Goal: Task Accomplishment & Management: Manage account settings

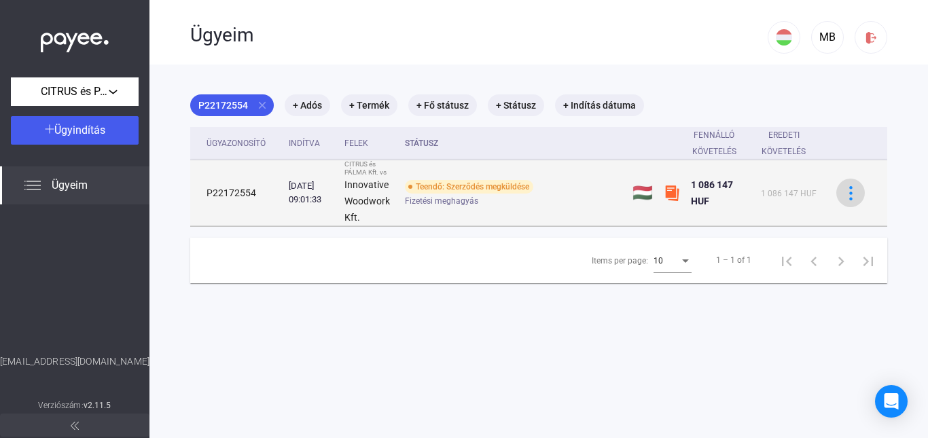
click at [845, 198] on img at bounding box center [851, 193] width 14 height 14
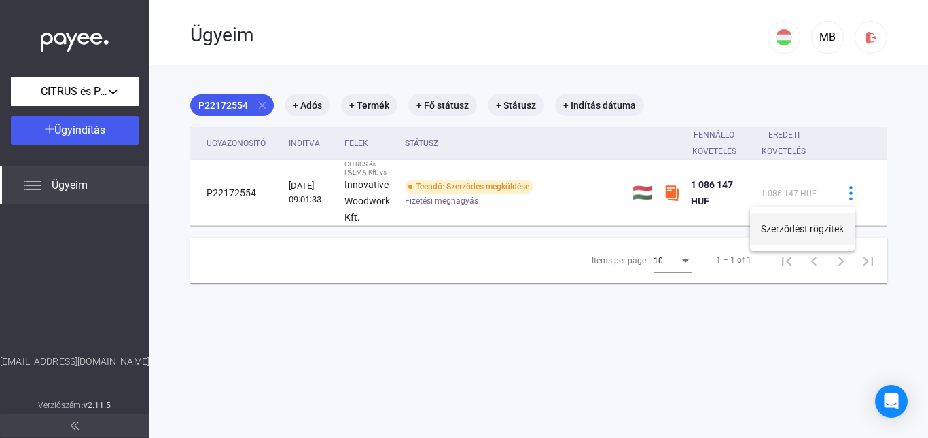
click at [814, 227] on button "Szerződést rögzítek" at bounding box center [802, 229] width 105 height 33
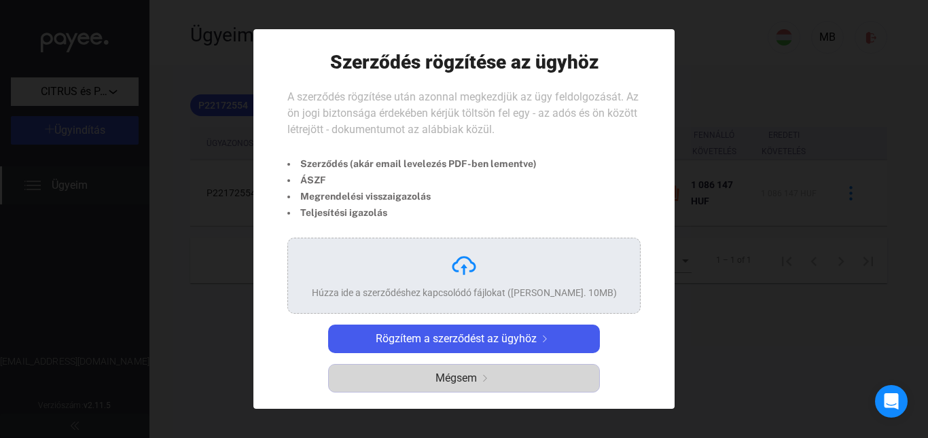
click at [454, 376] on span "Mégsem" at bounding box center [455, 378] width 41 height 16
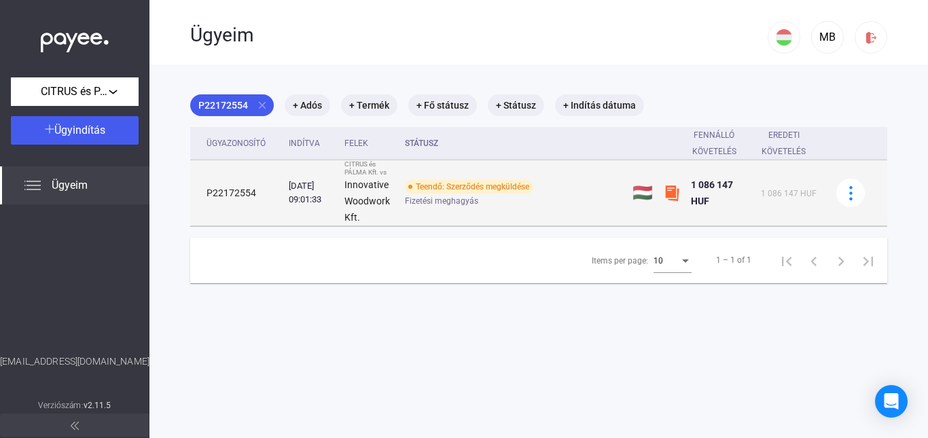
click at [664, 191] on img at bounding box center [672, 193] width 16 height 16
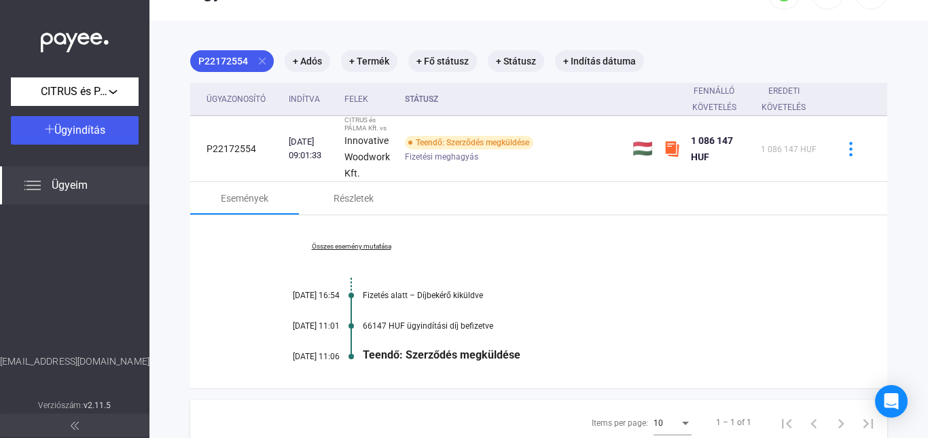
scroll to position [68, 0]
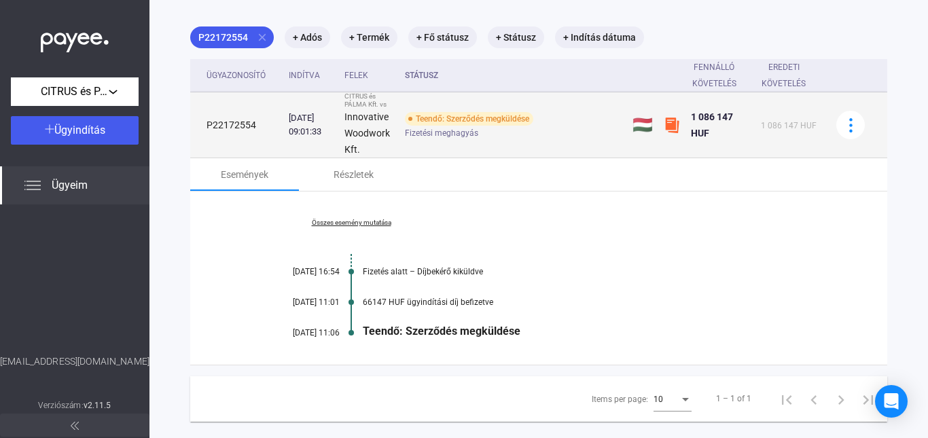
click at [669, 123] on img at bounding box center [672, 125] width 16 height 16
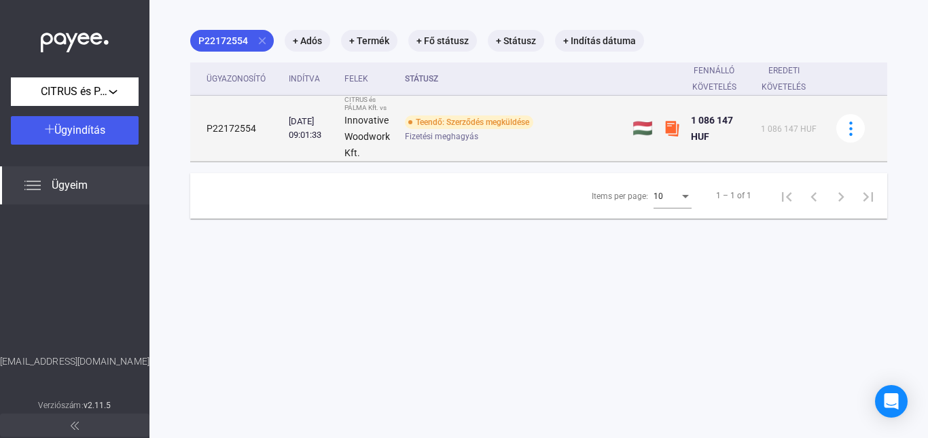
click at [664, 125] on img at bounding box center [672, 128] width 16 height 16
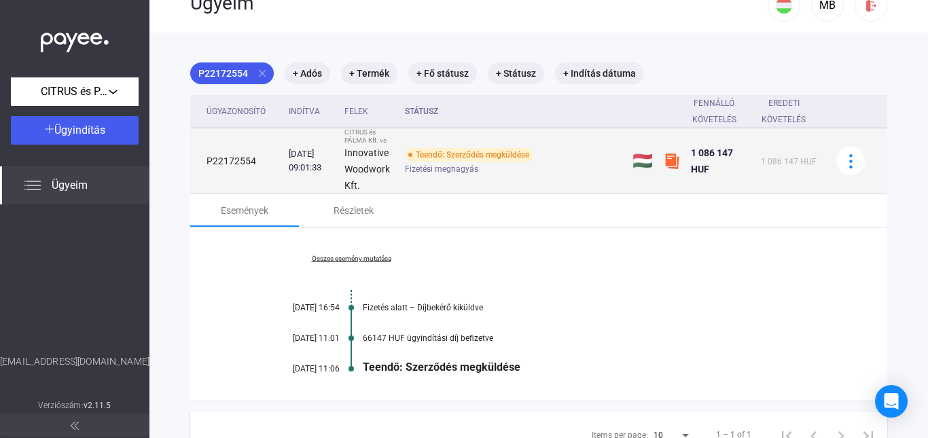
scroll to position [0, 0]
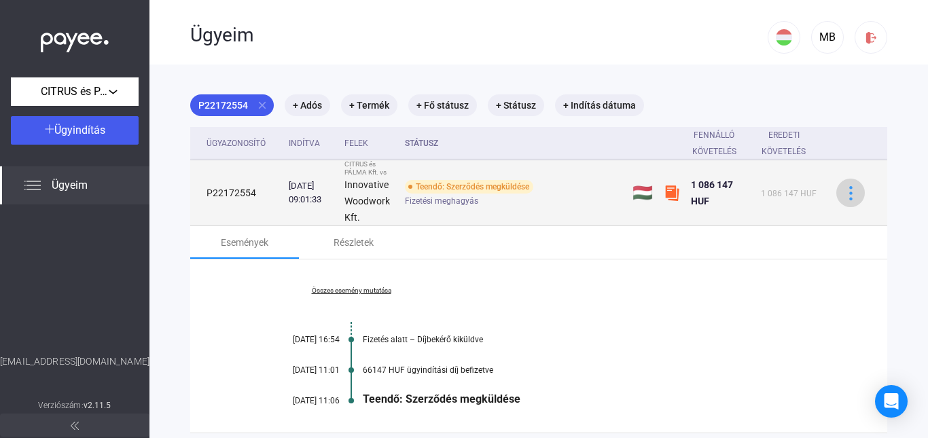
click at [844, 194] on img at bounding box center [851, 193] width 14 height 14
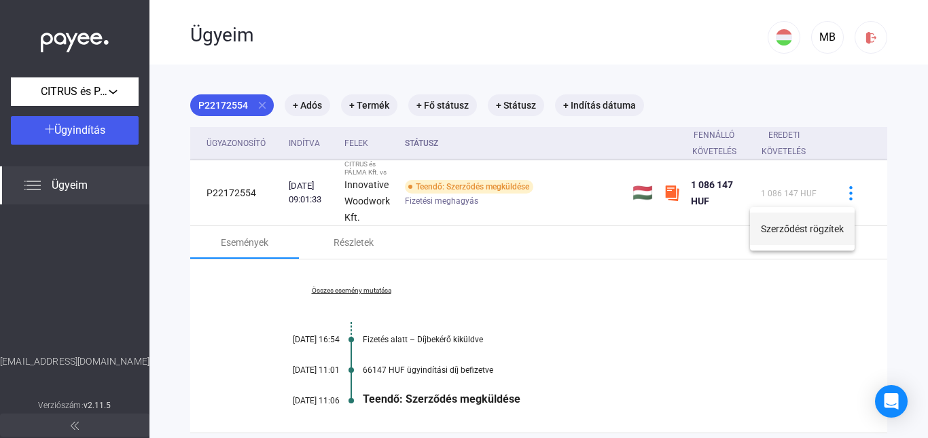
click at [797, 230] on button "Szerződést rögzítek" at bounding box center [802, 229] width 105 height 33
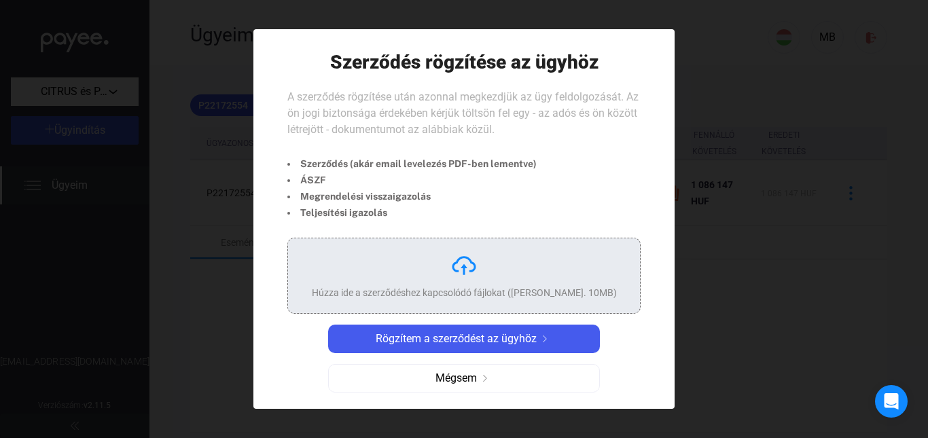
click at [470, 277] on img at bounding box center [463, 265] width 27 height 27
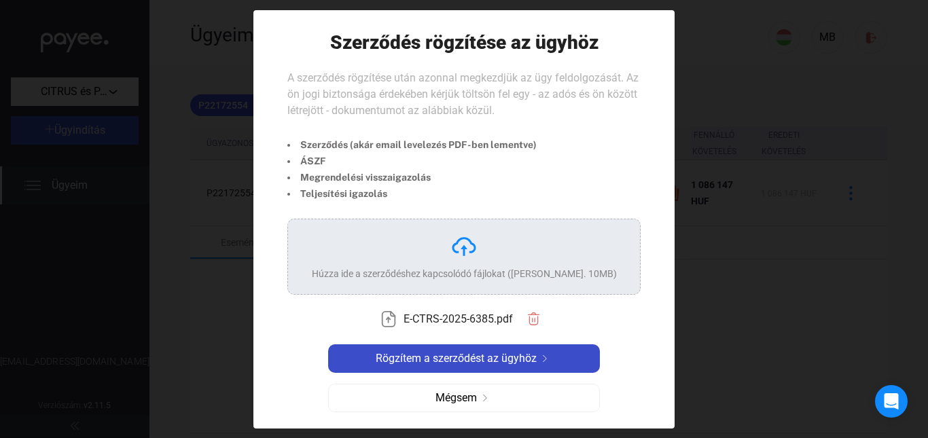
click at [479, 359] on span "Rögzítem a szerződést az ügyhöz" at bounding box center [456, 358] width 161 height 16
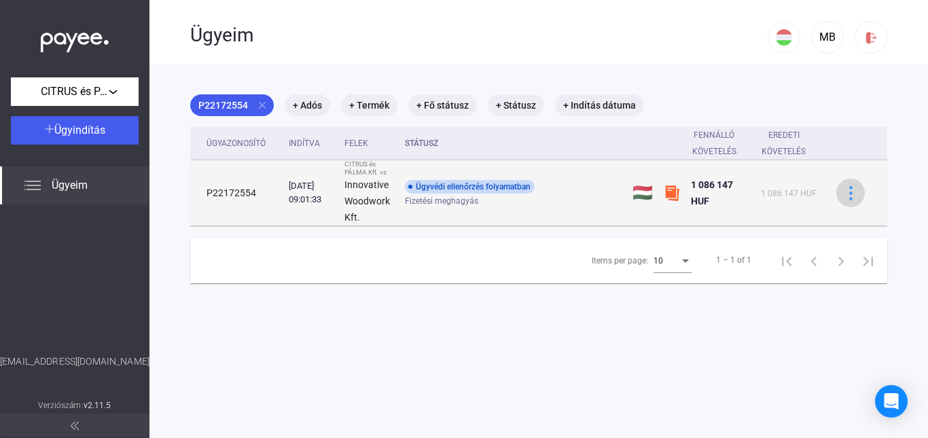
click at [844, 193] on img at bounding box center [851, 193] width 14 height 14
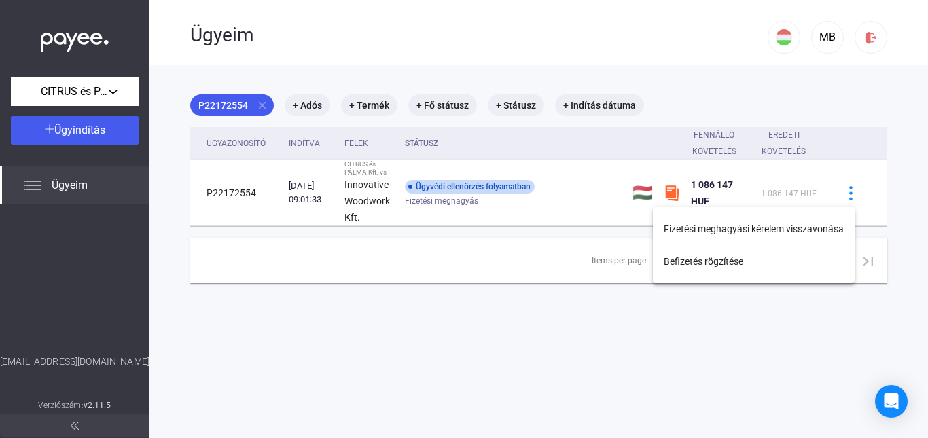
click at [526, 206] on div at bounding box center [464, 219] width 928 height 438
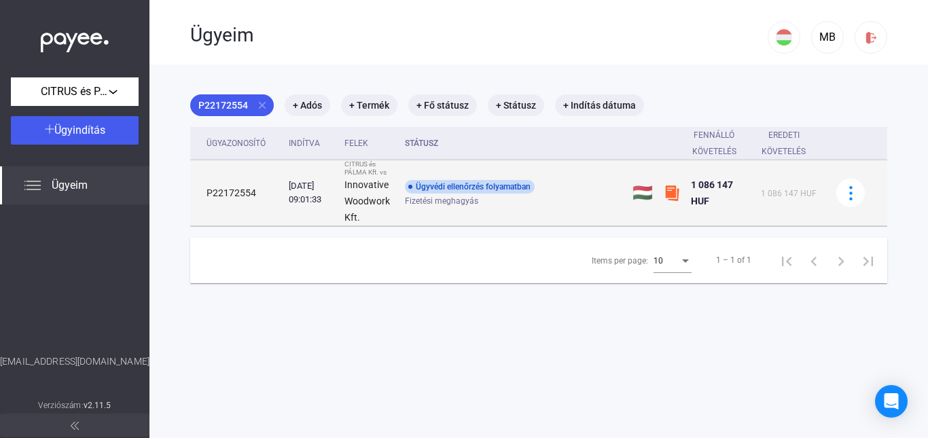
click at [484, 186] on div "Ügyvédi ellenőrzés folyamatban" at bounding box center [470, 187] width 130 height 14
